Goal: Use online tool/utility: Use online tool/utility

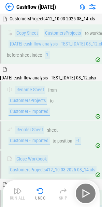
scroll to position [532, 0]
